Goal: Information Seeking & Learning: Learn about a topic

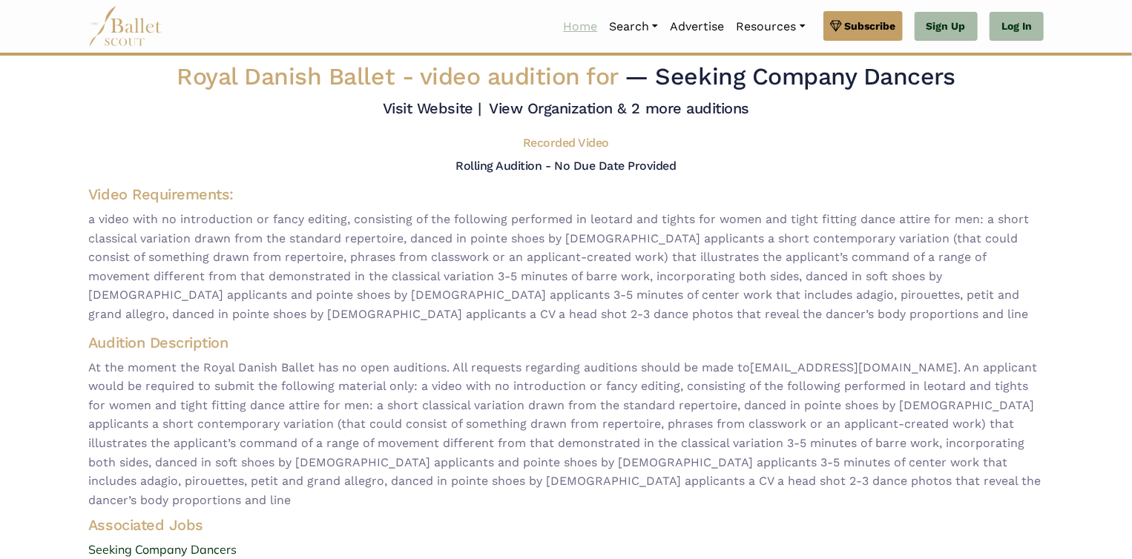
click at [575, 24] on link "Home" at bounding box center [580, 26] width 46 height 31
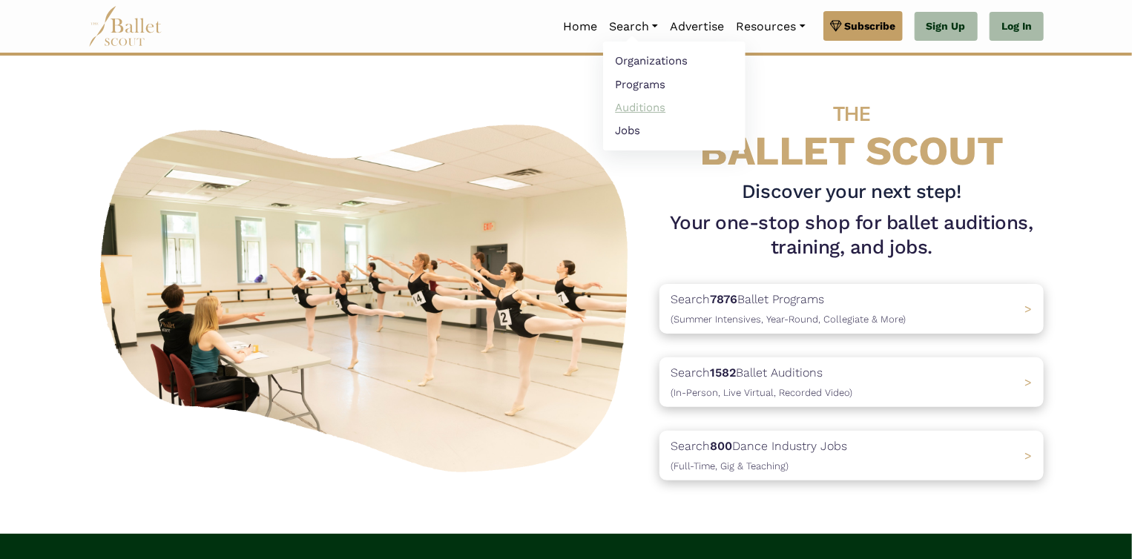
click at [635, 102] on link "Auditions" at bounding box center [674, 107] width 142 height 23
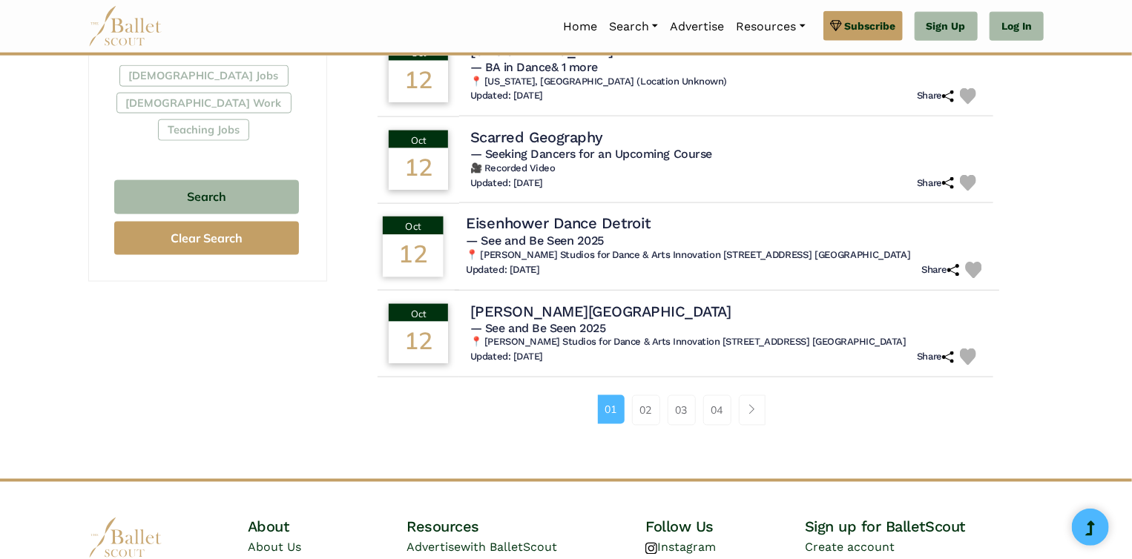
scroll to position [954, 0]
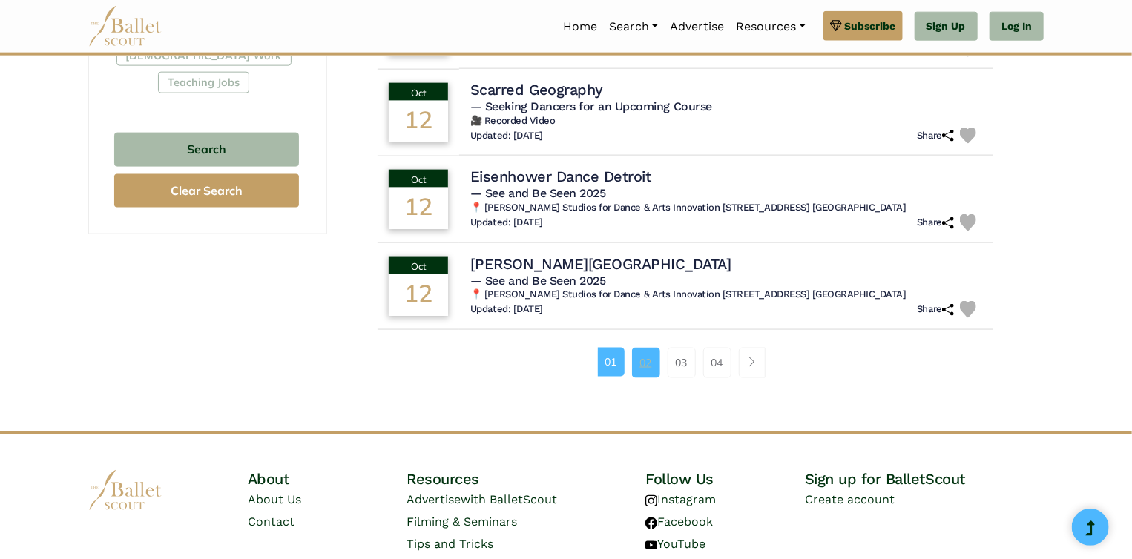
click at [645, 354] on link "02" at bounding box center [646, 363] width 28 height 30
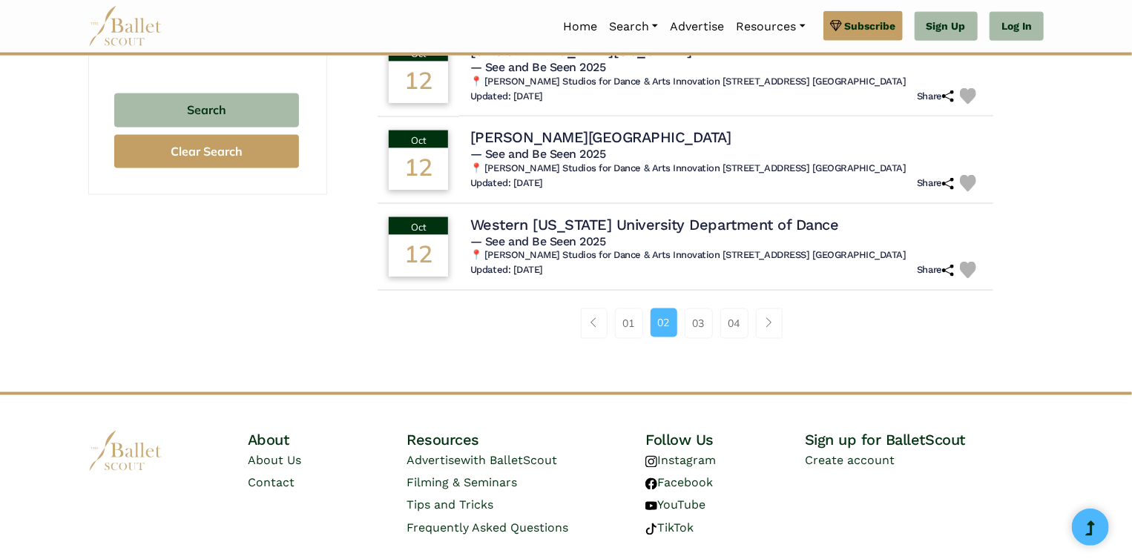
scroll to position [1033, 0]
